Goal: Task Accomplishment & Management: Use online tool/utility

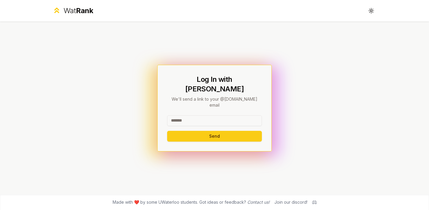
click at [214, 115] on input at bounding box center [214, 120] width 95 height 11
type input "*****"
click at [167, 131] on button "Send" at bounding box center [214, 136] width 95 height 11
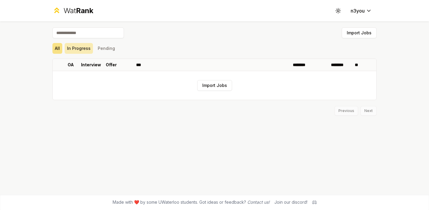
click at [90, 51] on button "In Progress" at bounding box center [79, 48] width 28 height 11
click at [104, 51] on button "Pending" at bounding box center [106, 48] width 22 height 11
click at [65, 52] on button "In Progress" at bounding box center [79, 48] width 28 height 11
click at [59, 50] on button "All" at bounding box center [57, 48] width 10 height 11
click at [201, 84] on button "Import Jobs" at bounding box center [214, 85] width 35 height 11
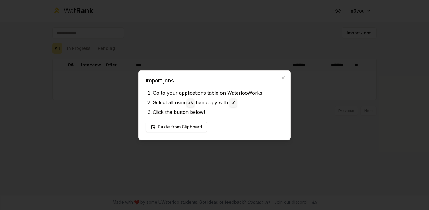
click at [243, 93] on link "WaterlooWorks" at bounding box center [244, 93] width 35 height 6
click at [185, 127] on button "Paste from Clipboard" at bounding box center [176, 126] width 61 height 11
click at [193, 130] on button "Paste from Clipboard" at bounding box center [176, 126] width 61 height 11
